Goal: Information Seeking & Learning: Learn about a topic

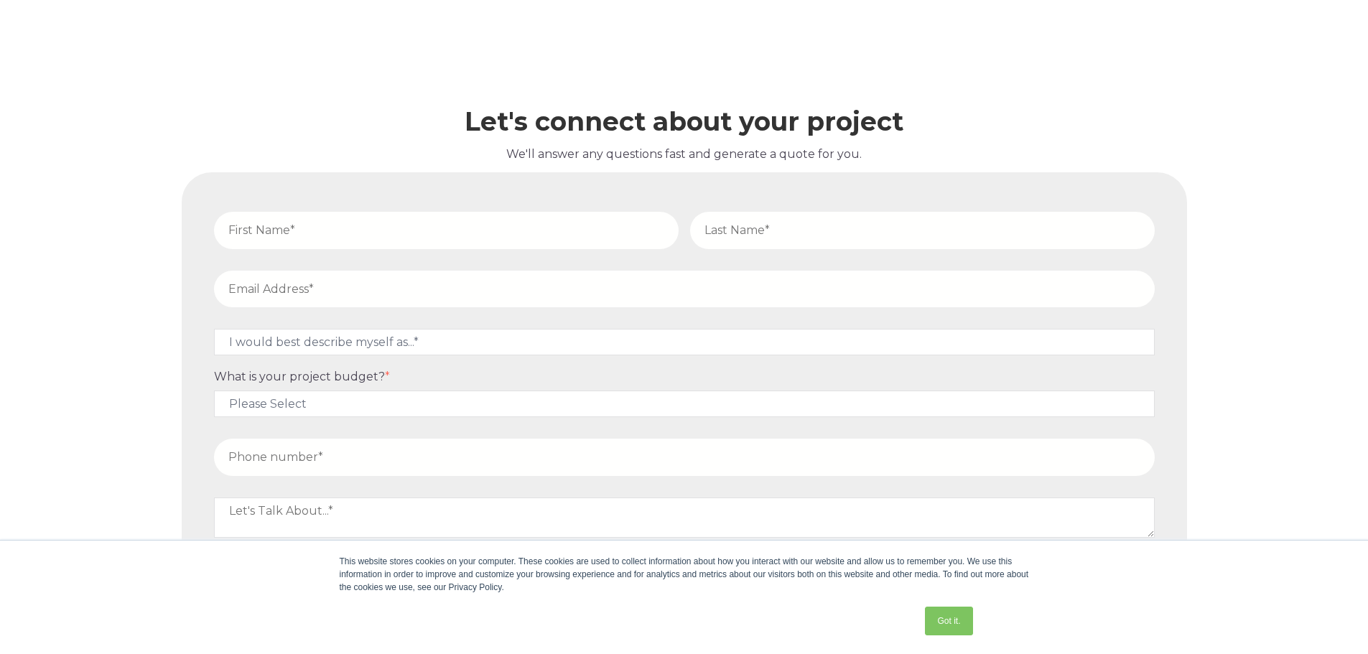
scroll to position [6376, 0]
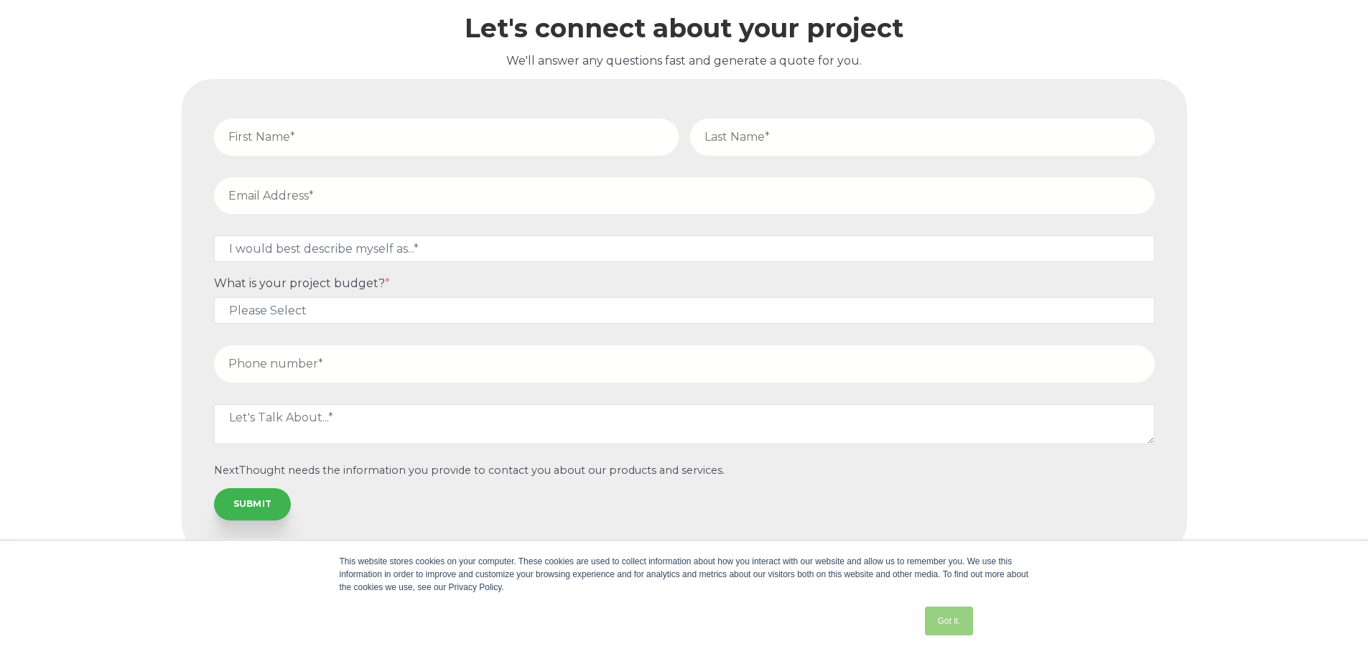
click at [957, 614] on link "Got it." at bounding box center [948, 621] width 47 height 29
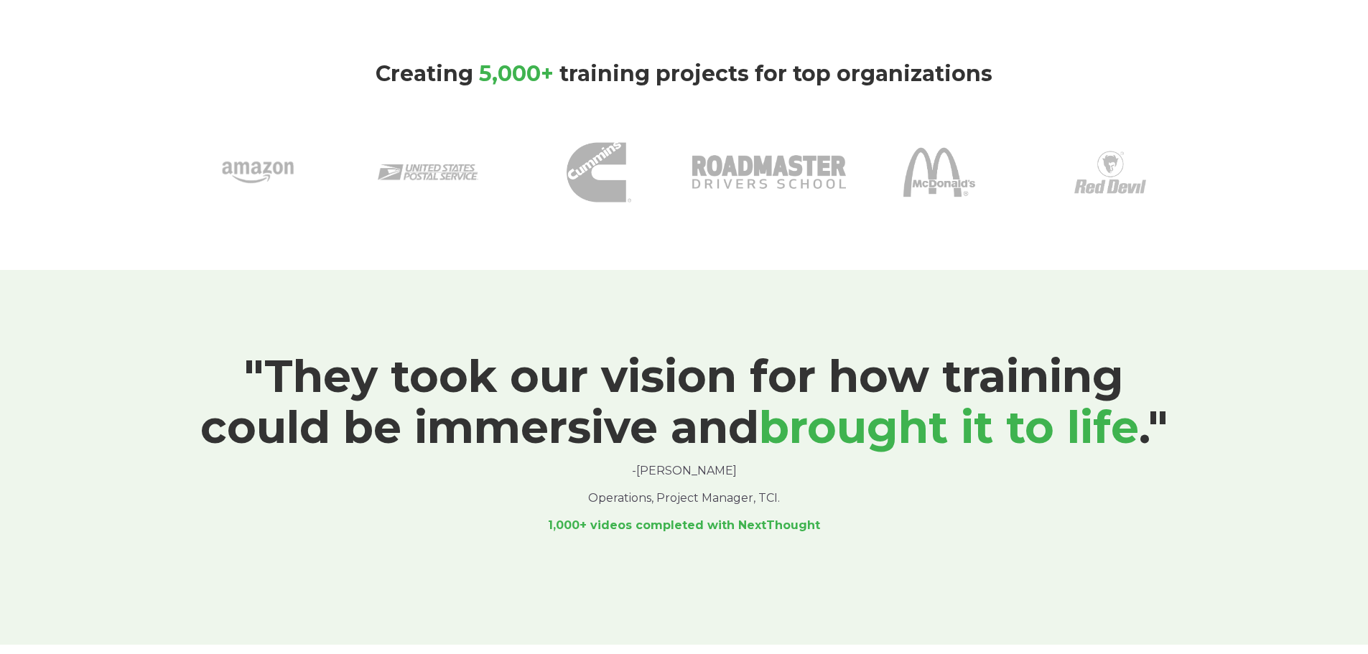
scroll to position [0, 0]
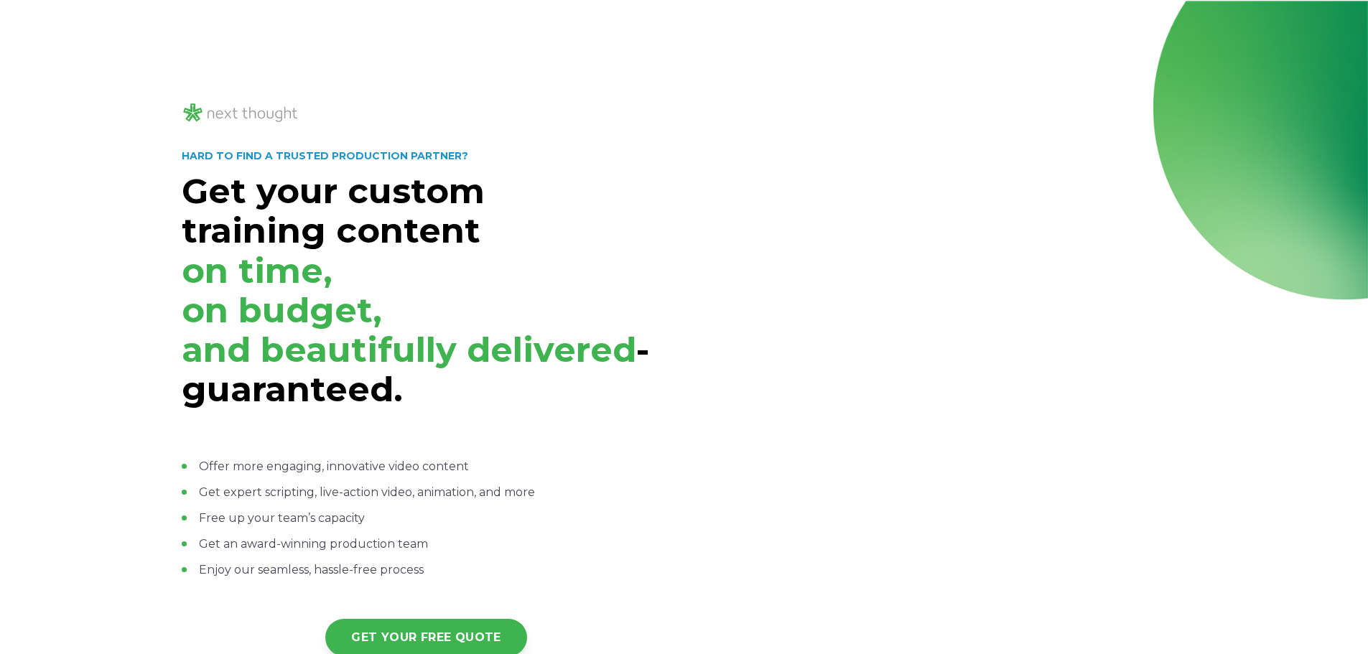
drag, startPoint x: 247, startPoint y: 104, endPoint x: 247, endPoint y: 113, distance: 8.6
click at [247, 105] on img at bounding box center [241, 113] width 118 height 24
click at [247, 113] on img at bounding box center [241, 113] width 118 height 24
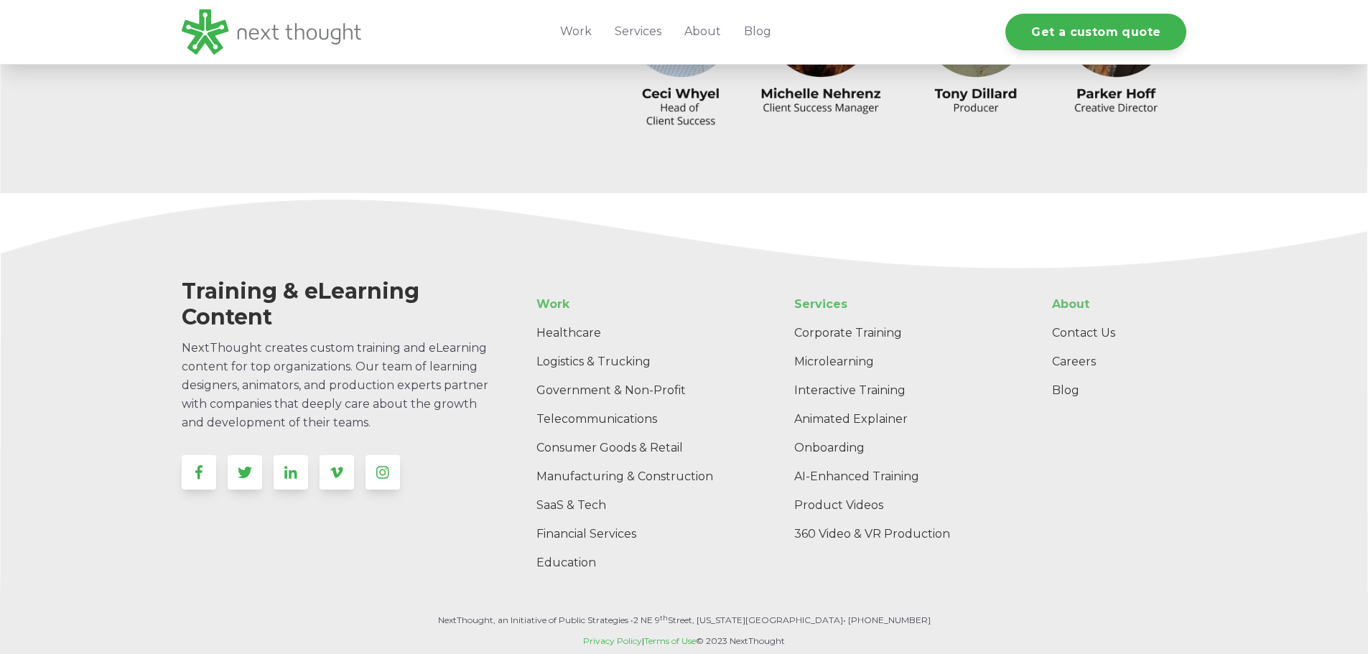
scroll to position [4585, 0]
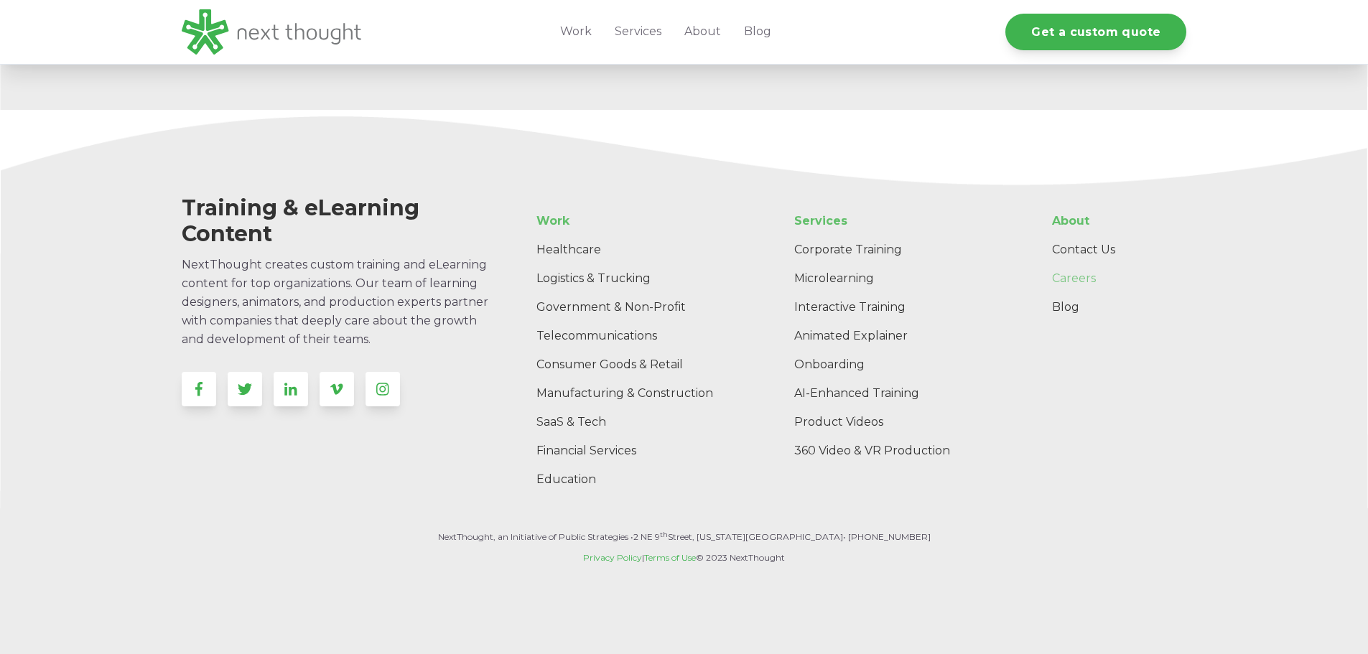
click at [1073, 279] on link "Careers" at bounding box center [1113, 278] width 146 height 29
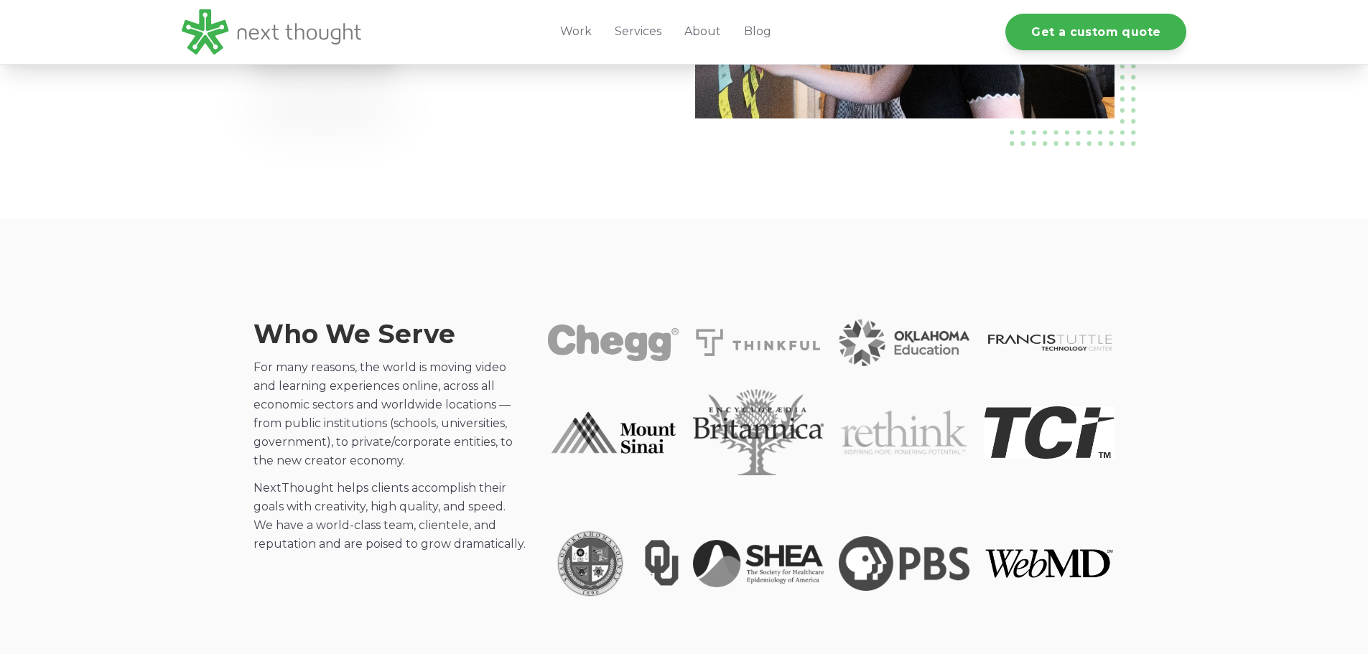
scroll to position [1149, 0]
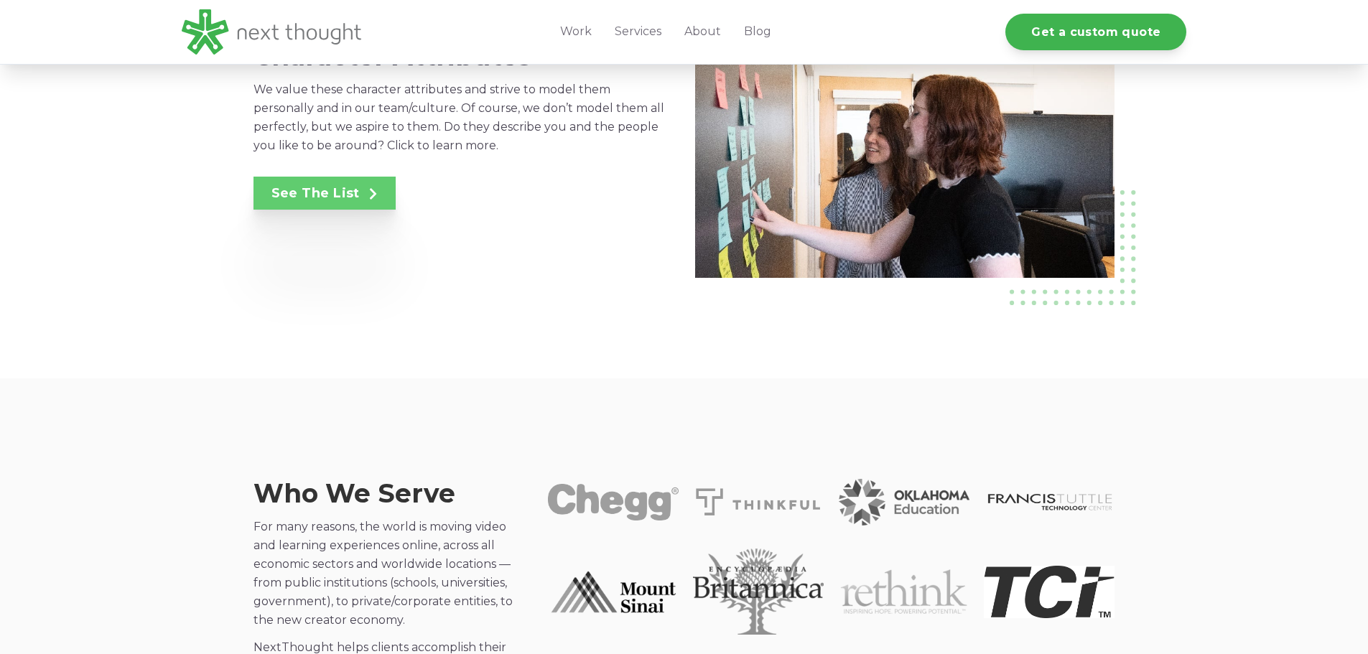
drag, startPoint x: 344, startPoint y: 213, endPoint x: 345, endPoint y: 186, distance: 27.3
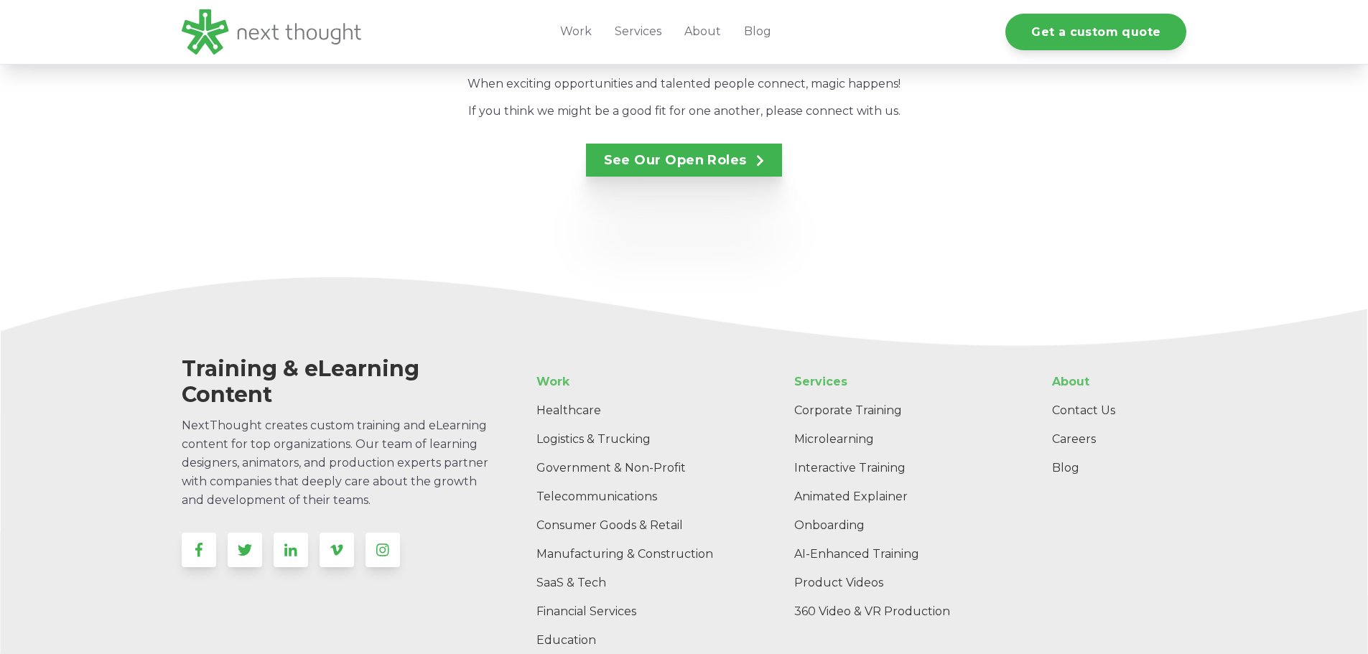
scroll to position [2585, 0]
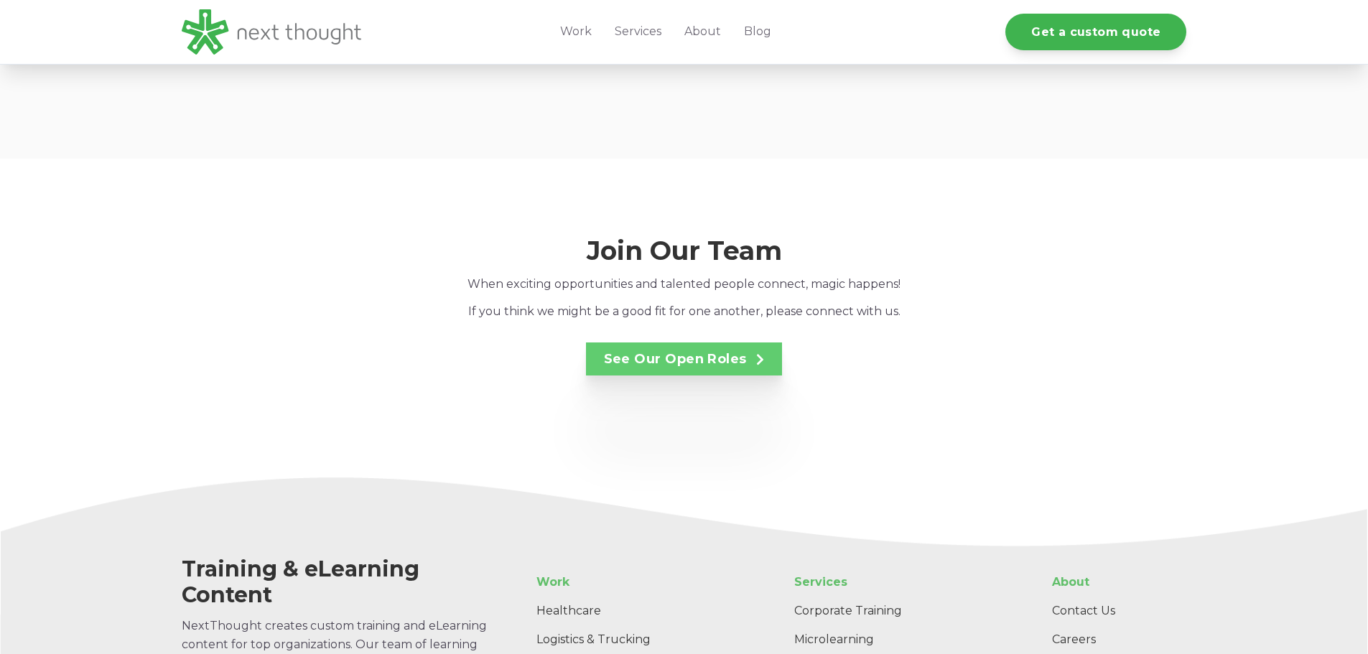
click at [618, 343] on link "See Our Open Roles" at bounding box center [684, 359] width 197 height 33
click at [1213, 159] on div "Join Our Team When exciting opportunities and talented people connect, magic ha…" at bounding box center [684, 318] width 1368 height 318
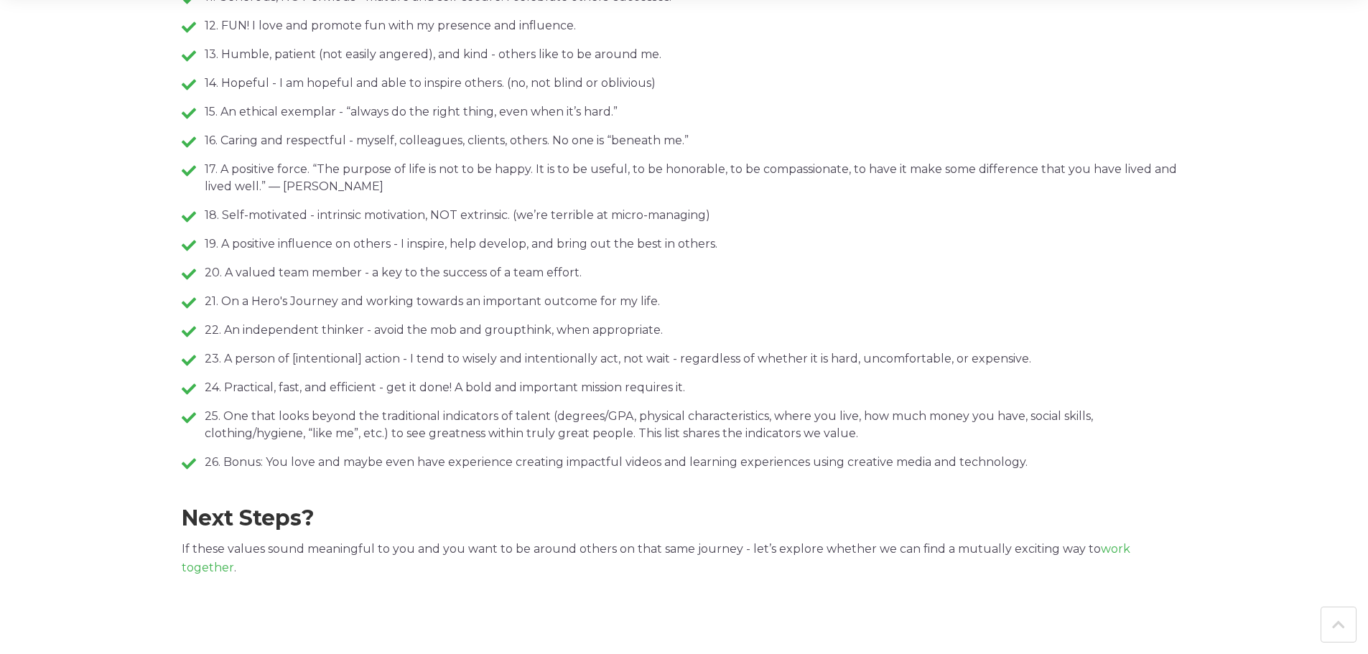
scroll to position [1292, 0]
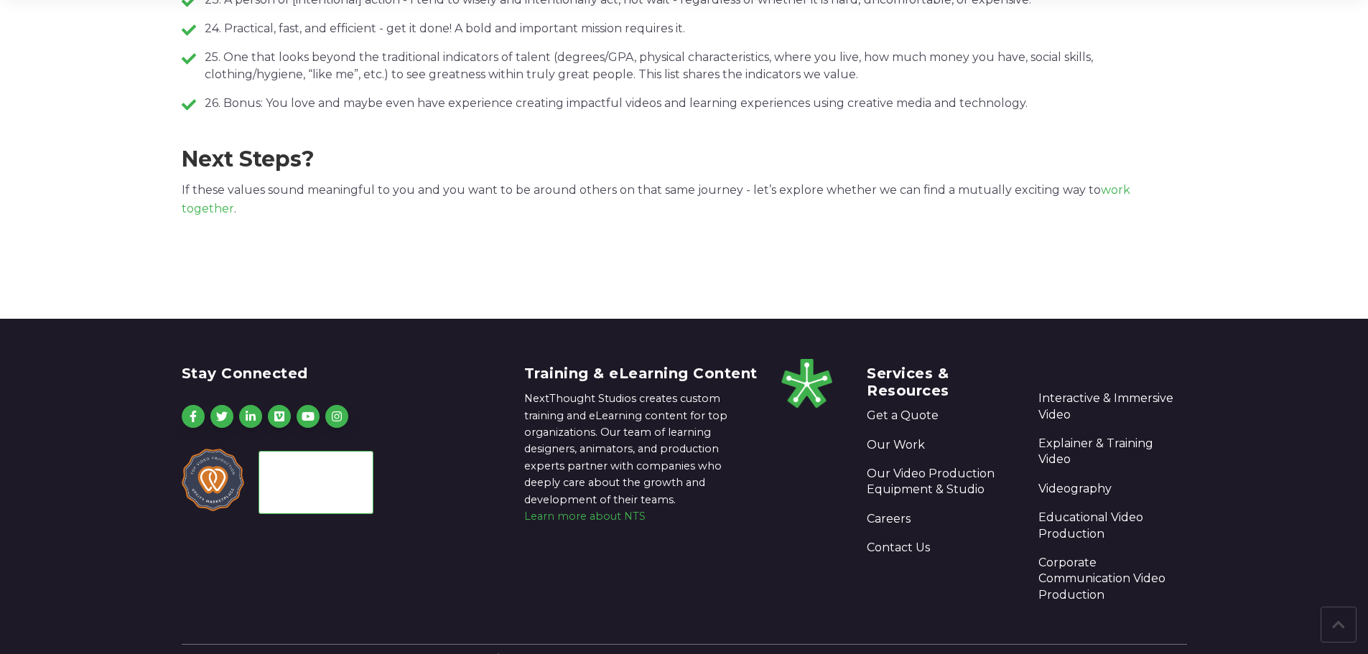
click at [1117, 182] on p "If these values sound meaningful to you and you want to be around others on tha…" at bounding box center [684, 199] width 1005 height 37
click at [1108, 187] on link "work together" at bounding box center [656, 199] width 949 height 32
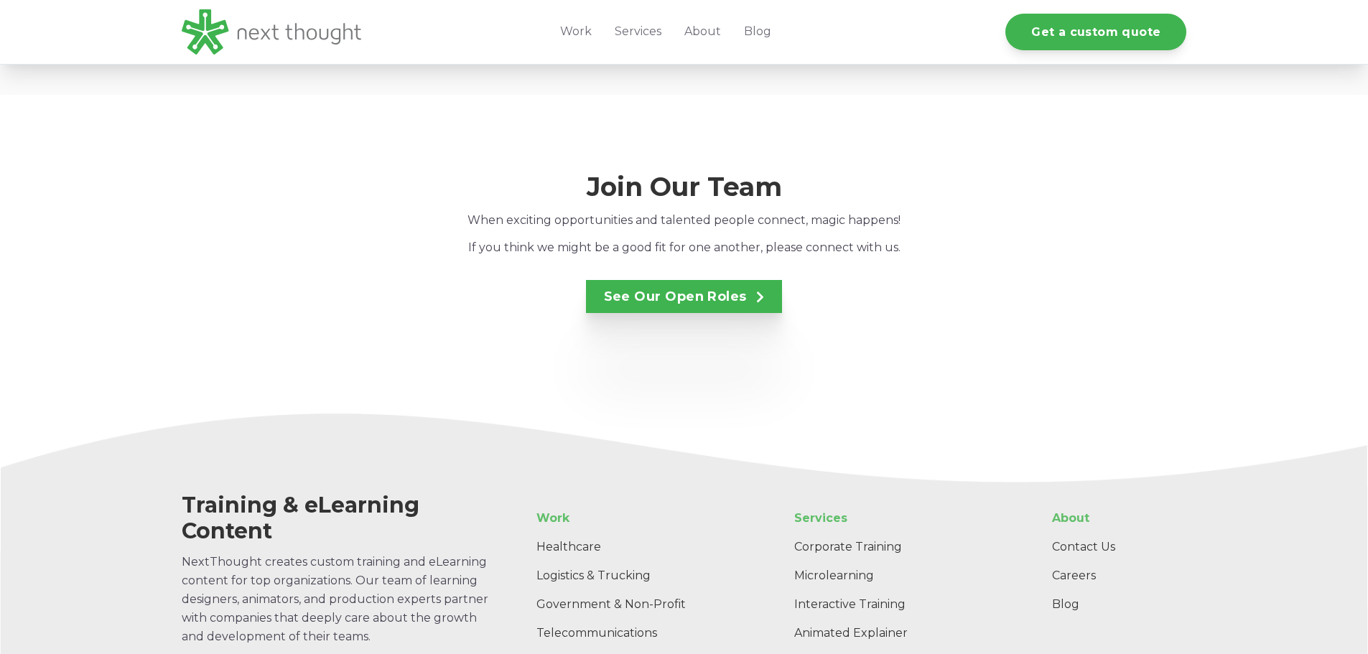
scroll to position [2657, 0]
